Goal: Task Accomplishment & Management: Manage account settings

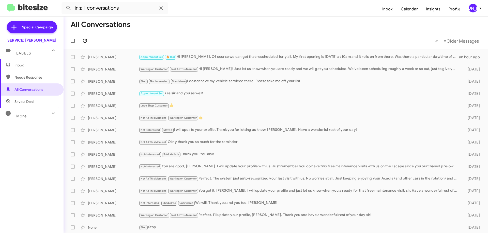
click at [78, 42] on div at bounding box center [74, 41] width 12 height 10
click at [83, 42] on icon at bounding box center [85, 41] width 4 height 4
click at [85, 44] on button at bounding box center [85, 41] width 10 height 10
click at [88, 39] on icon at bounding box center [85, 41] width 6 height 6
click at [85, 42] on icon at bounding box center [85, 41] width 6 height 6
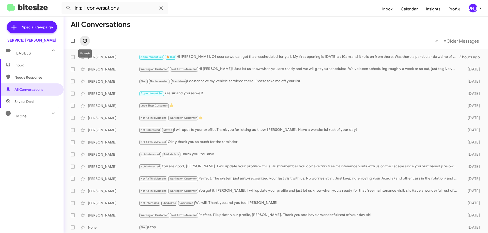
click at [82, 40] on span at bounding box center [85, 41] width 10 height 6
drag, startPoint x: 34, startPoint y: 64, endPoint x: 27, endPoint y: 84, distance: 21.2
click at [34, 64] on span "Inbox" at bounding box center [35, 65] width 43 height 5
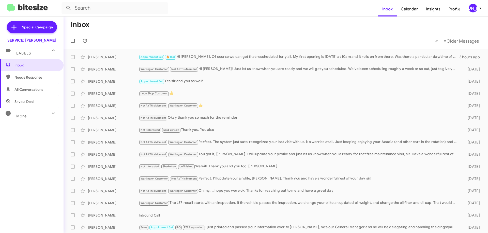
click at [34, 92] on span "All Conversations" at bounding box center [28, 89] width 29 height 5
type input "in:all-conversations"
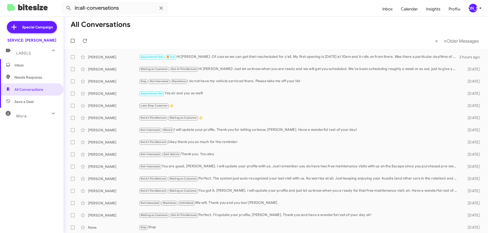
click at [90, 34] on mat-toolbar-row "« Previous » Next Older Messages" at bounding box center [276, 41] width 424 height 16
click at [88, 41] on icon at bounding box center [85, 41] width 6 height 6
